Goal: Information Seeking & Learning: Learn about a topic

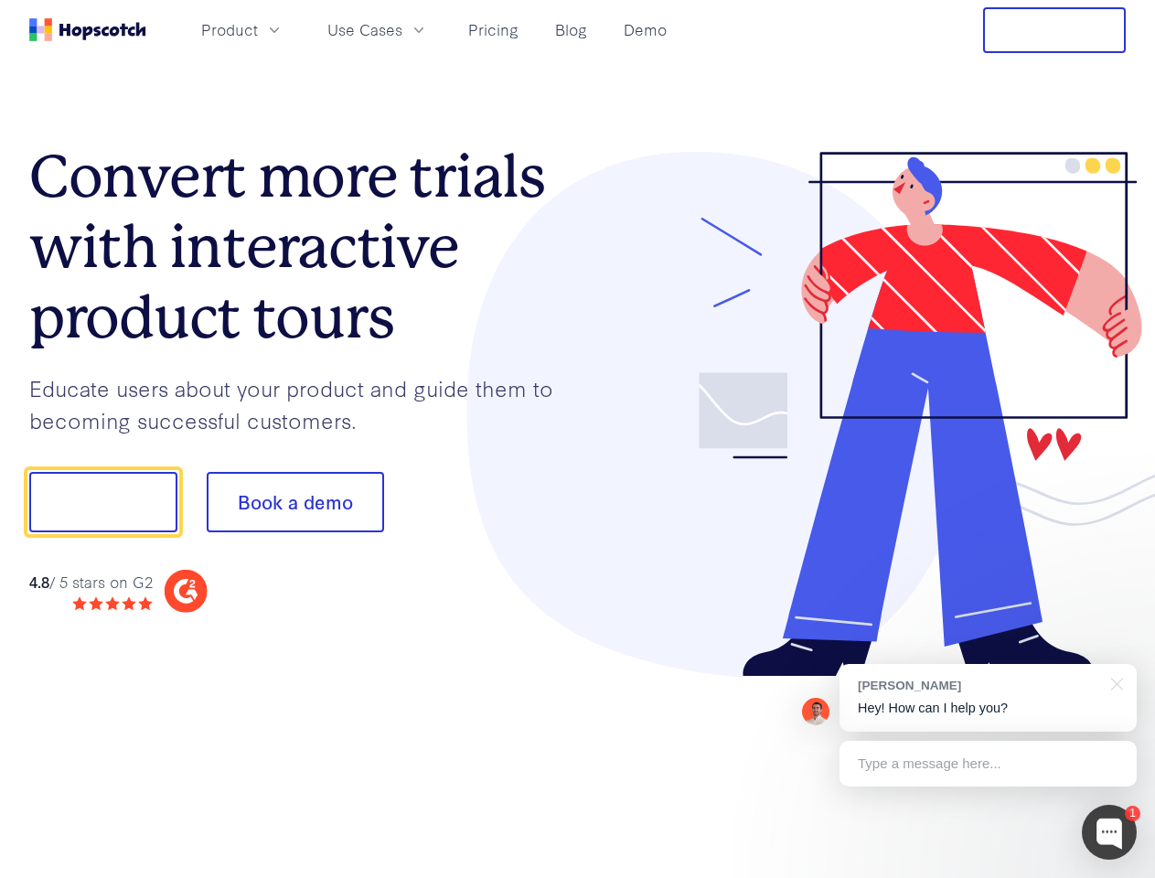
click at [578, 439] on div at bounding box center [852, 415] width 549 height 526
click at [258, 29] on span "Product" at bounding box center [229, 29] width 57 height 23
click at [402, 29] on span "Use Cases" at bounding box center [364, 29] width 75 height 23
click at [1055, 30] on button "Free Trial" at bounding box center [1054, 30] width 143 height 46
click at [102, 502] on button "Show me!" at bounding box center [103, 502] width 148 height 60
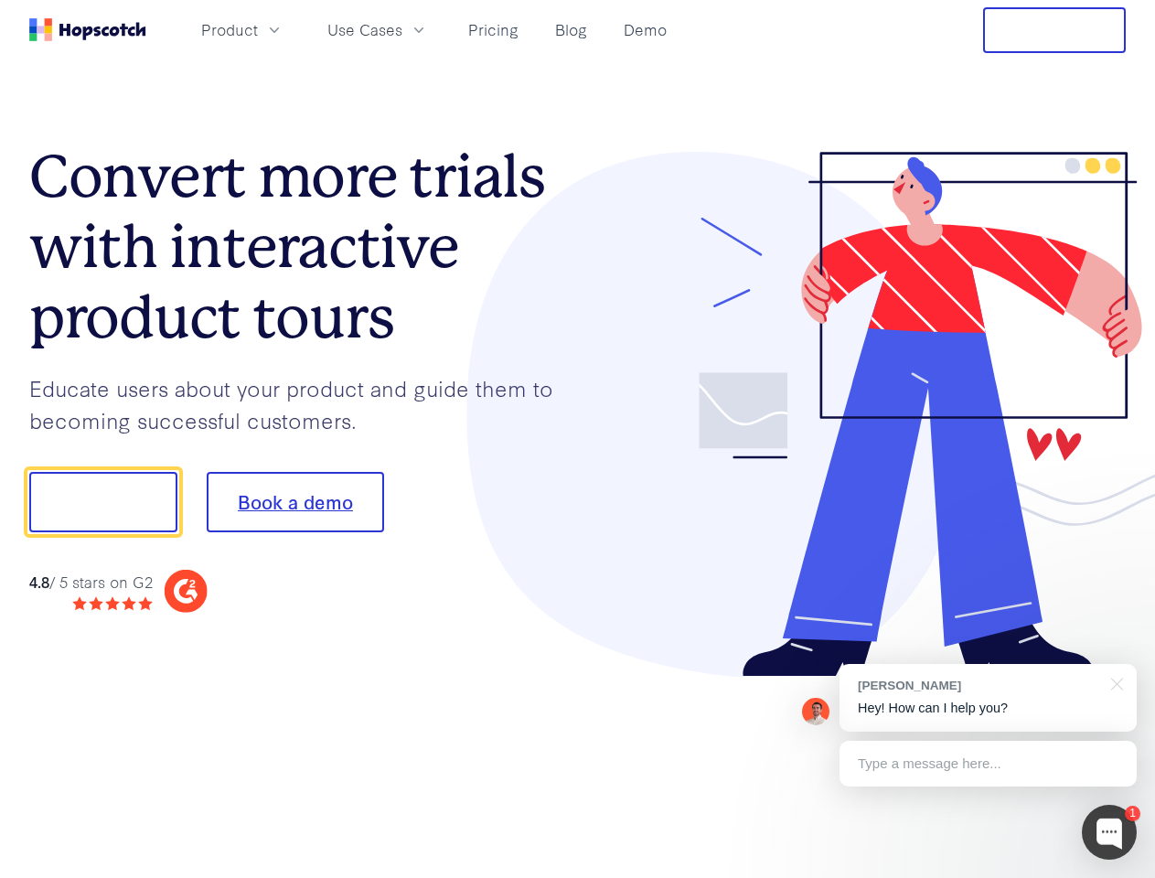
click at [295, 502] on button "Book a demo" at bounding box center [295, 502] width 177 height 60
click at [1109, 832] on div at bounding box center [1109, 832] width 55 height 55
click at [988, 698] on div "[PERSON_NAME] Hey! How can I help you?" at bounding box center [988, 698] width 297 height 68
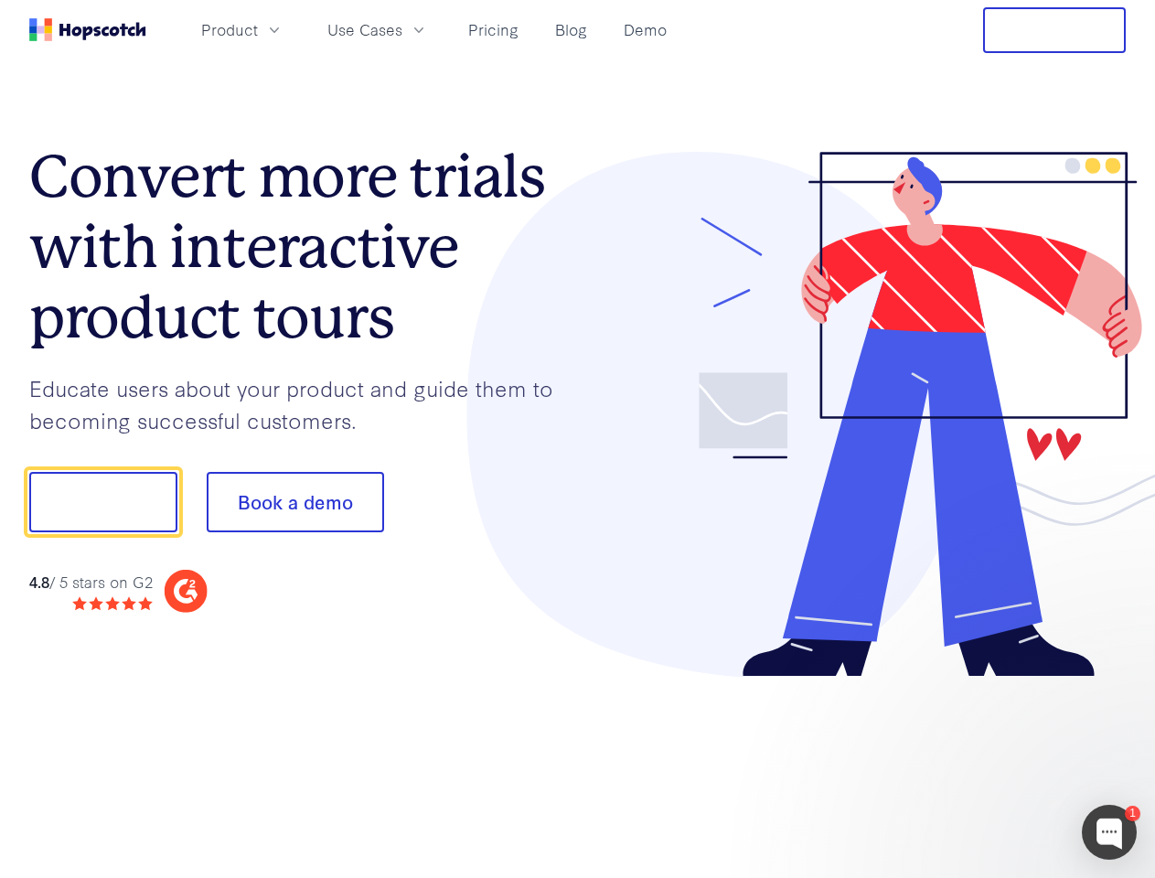
click at [1114, 682] on div at bounding box center [965, 500] width 343 height 610
click at [988, 764] on div at bounding box center [965, 622] width 343 height 365
